Goal: Information Seeking & Learning: Learn about a topic

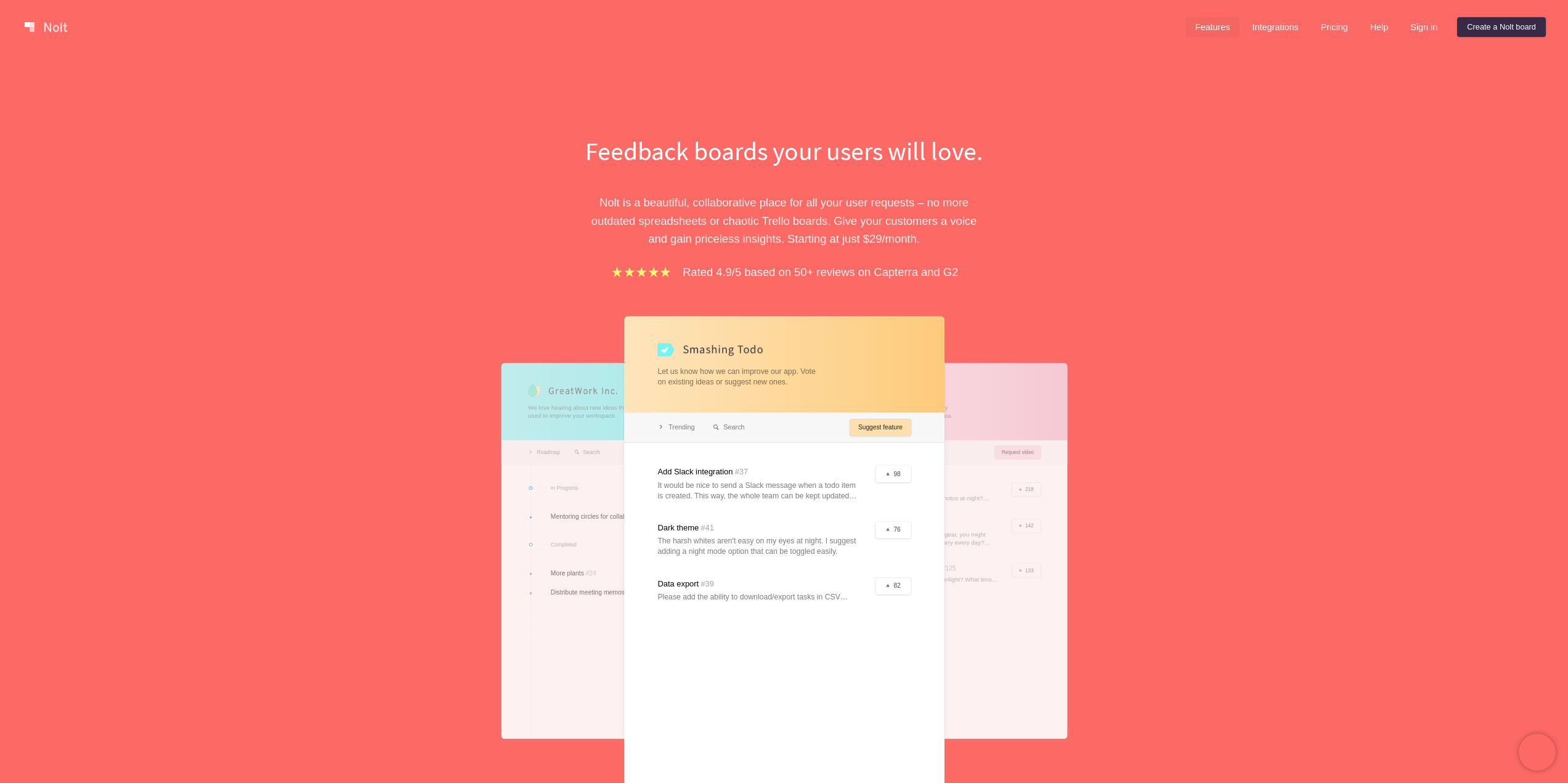
click at [1218, 28] on link "Features" at bounding box center [1212, 27] width 55 height 20
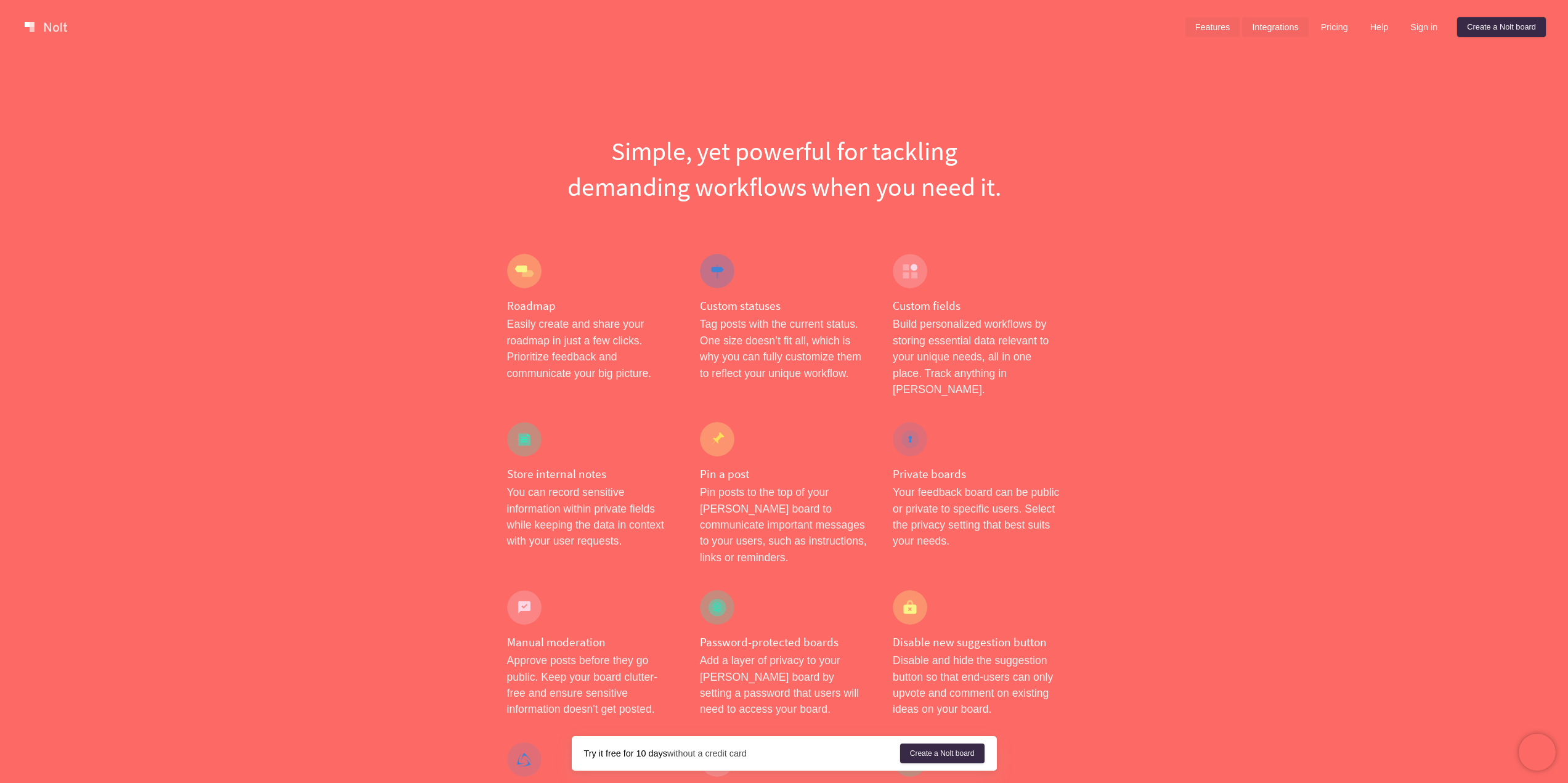
click at [1257, 30] on link "Integrations" at bounding box center [1275, 27] width 66 height 20
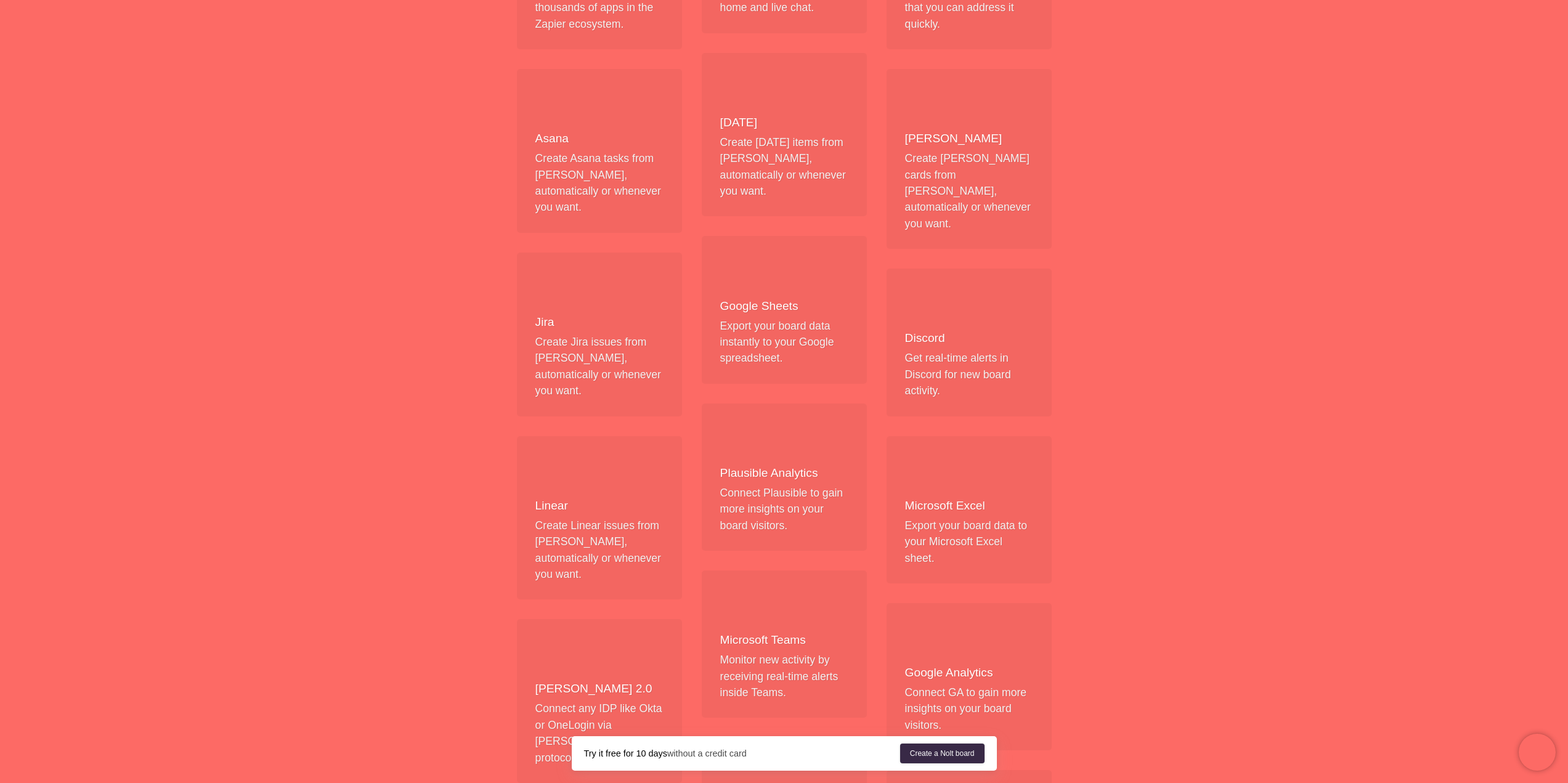
scroll to position [370, 0]
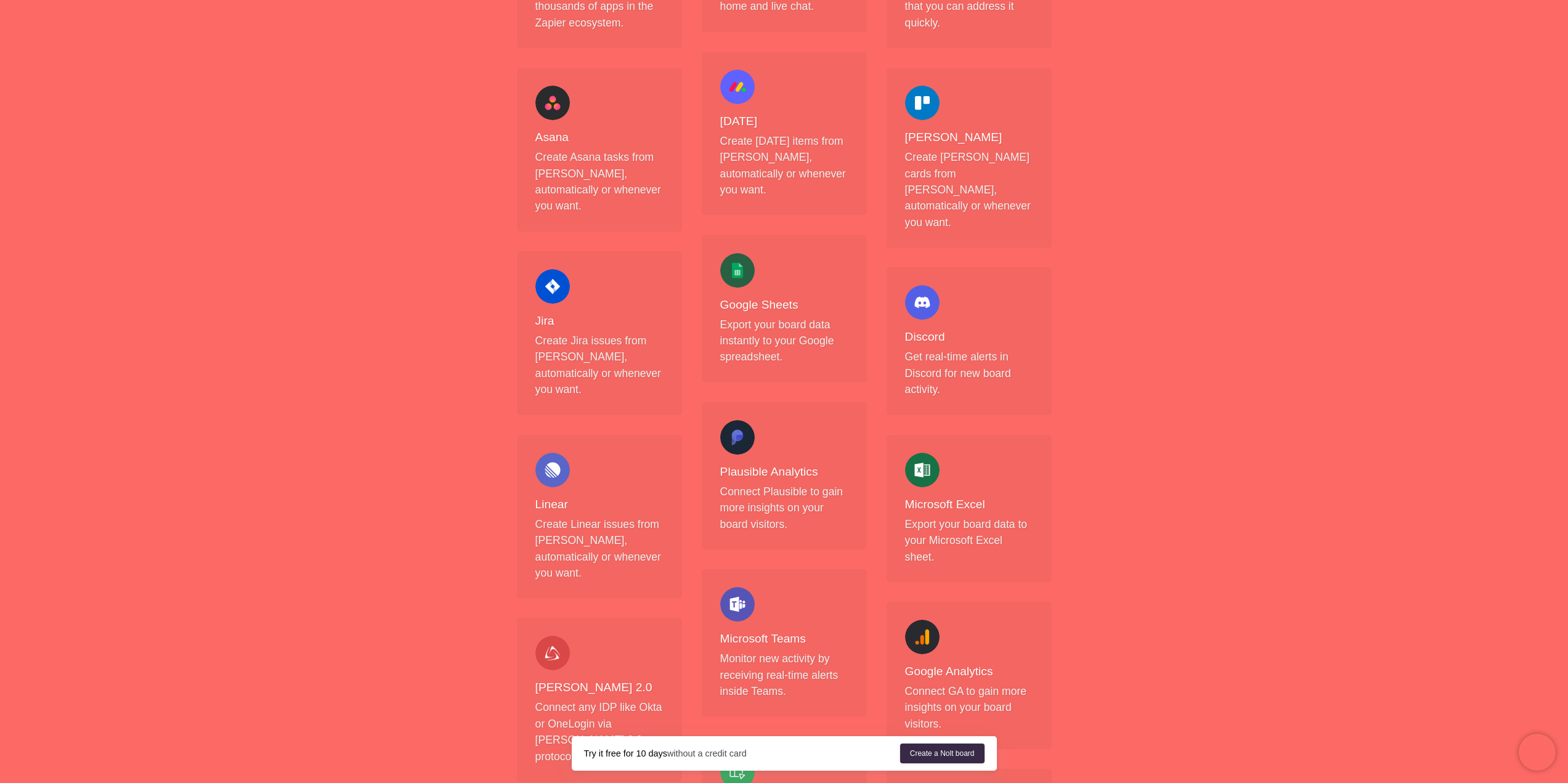
drag, startPoint x: 1313, startPoint y: 363, endPoint x: 1283, endPoint y: 275, distance: 93.0
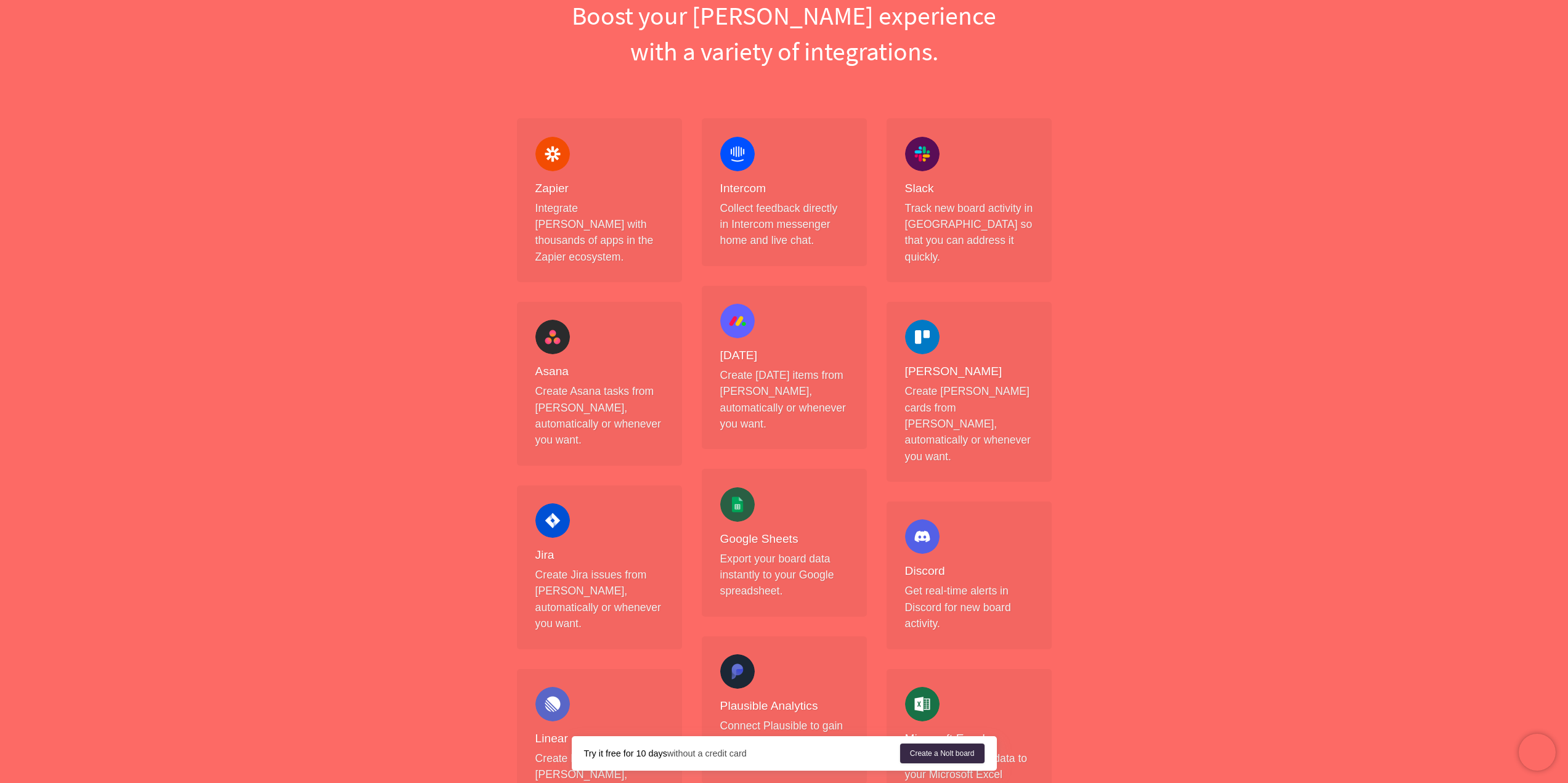
scroll to position [0, 0]
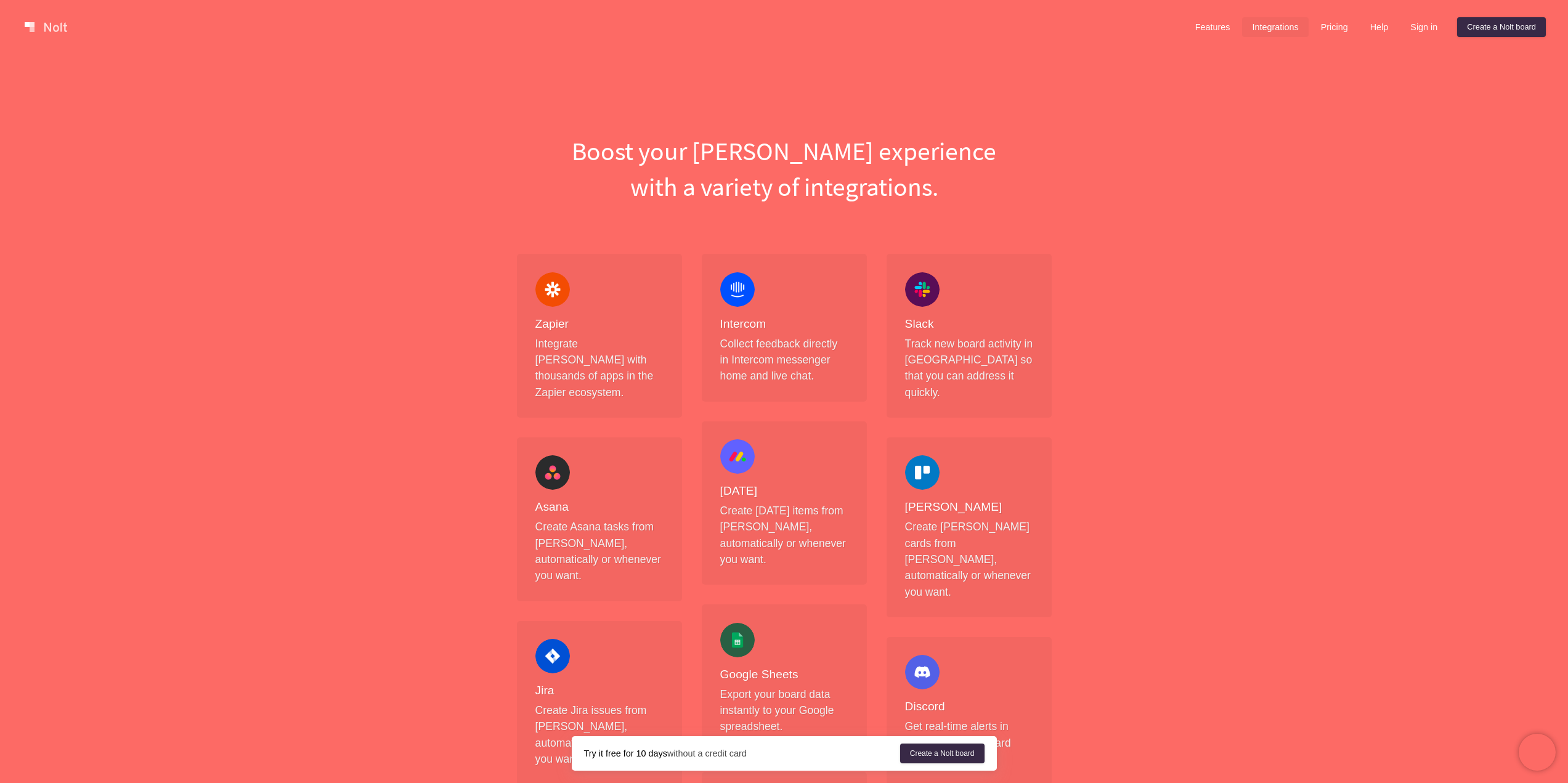
click at [1200, 39] on div "Features Integrations Pricing Help Sign in Create a [PERSON_NAME] board" at bounding box center [1365, 27] width 365 height 25
click at [1205, 26] on link "Features" at bounding box center [1212, 27] width 55 height 20
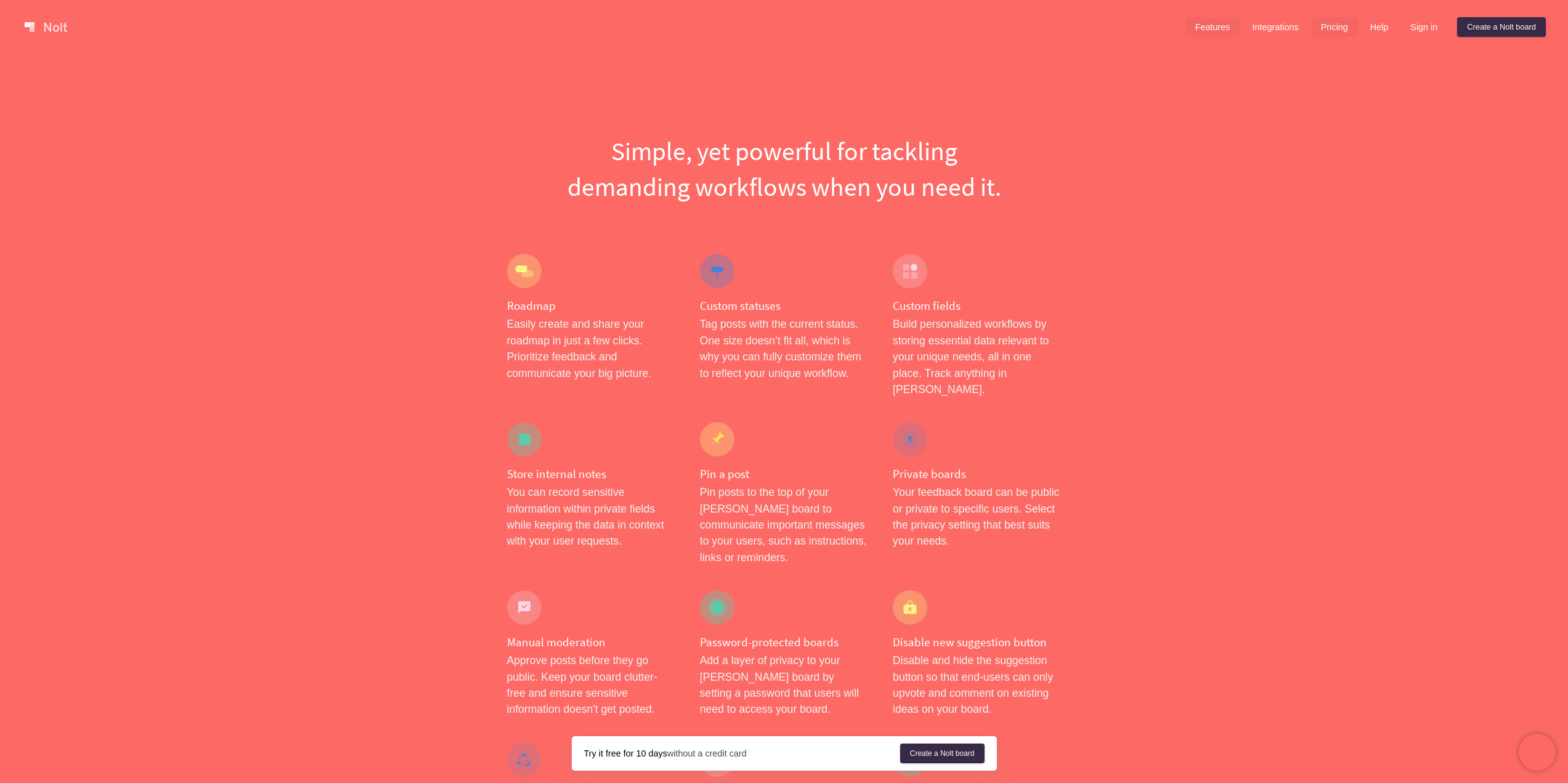
click at [1331, 30] on link "Pricing" at bounding box center [1334, 27] width 46 height 20
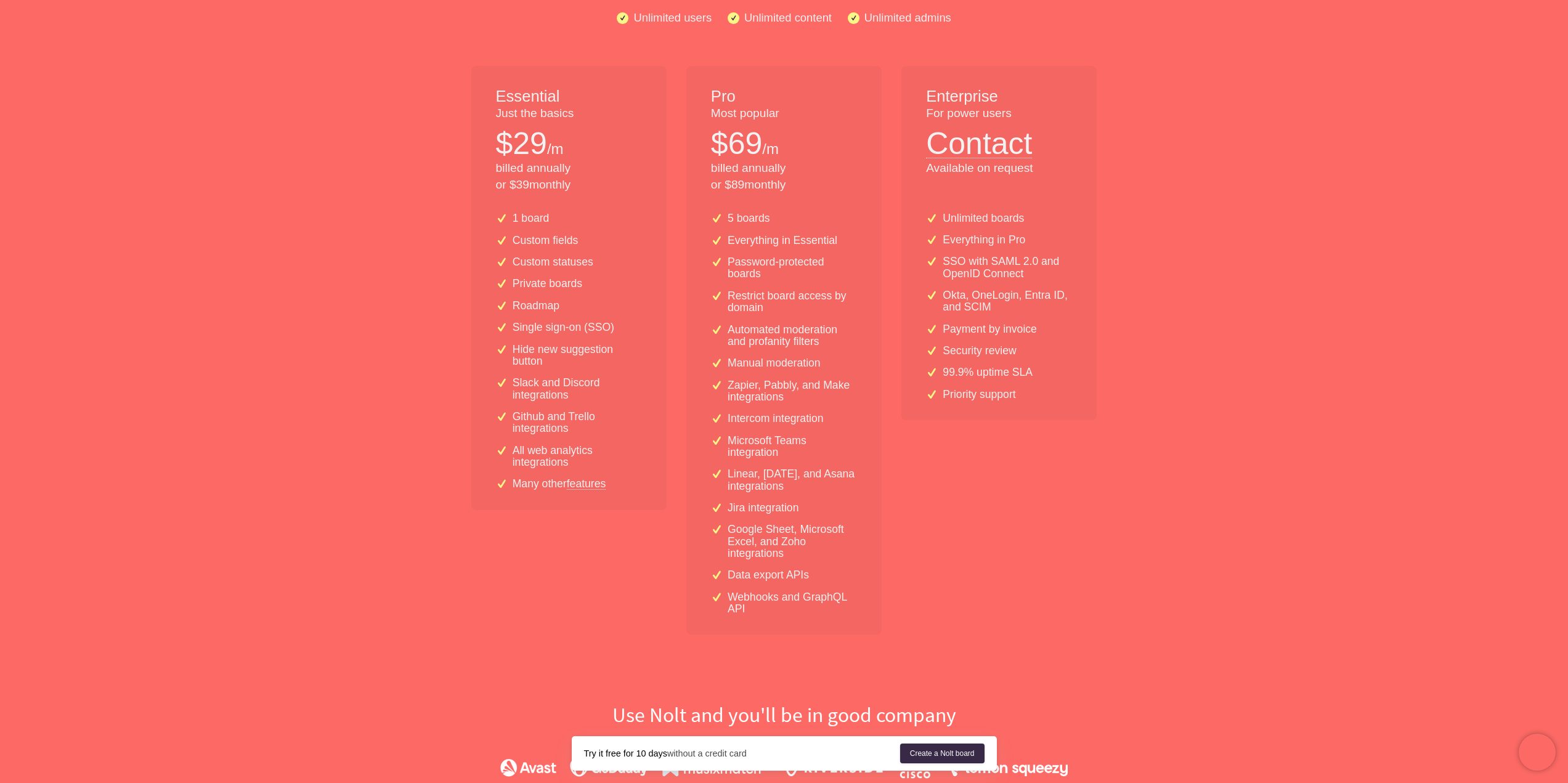
scroll to position [246, 0]
